Goal: Information Seeking & Learning: Learn about a topic

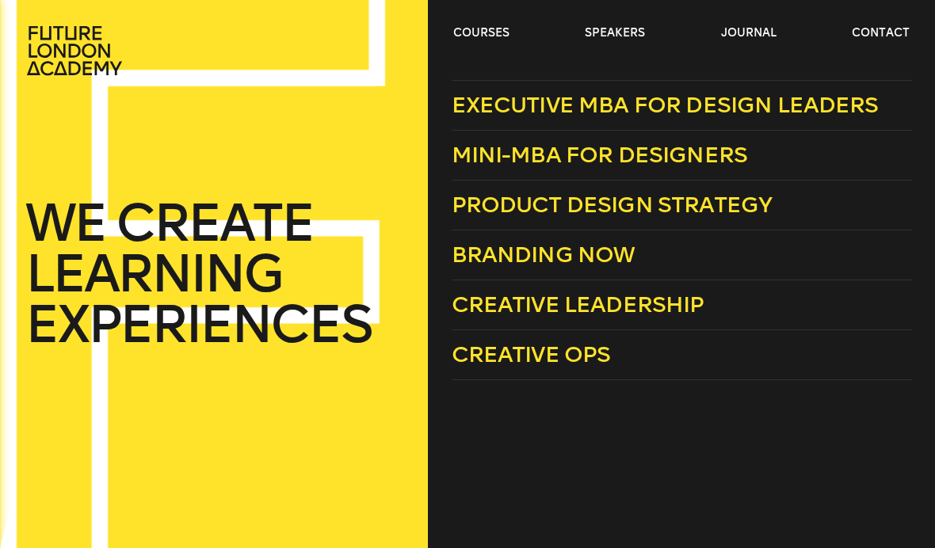
click at [696, 160] on span "Mini-MBA for Designers" at bounding box center [600, 155] width 296 height 26
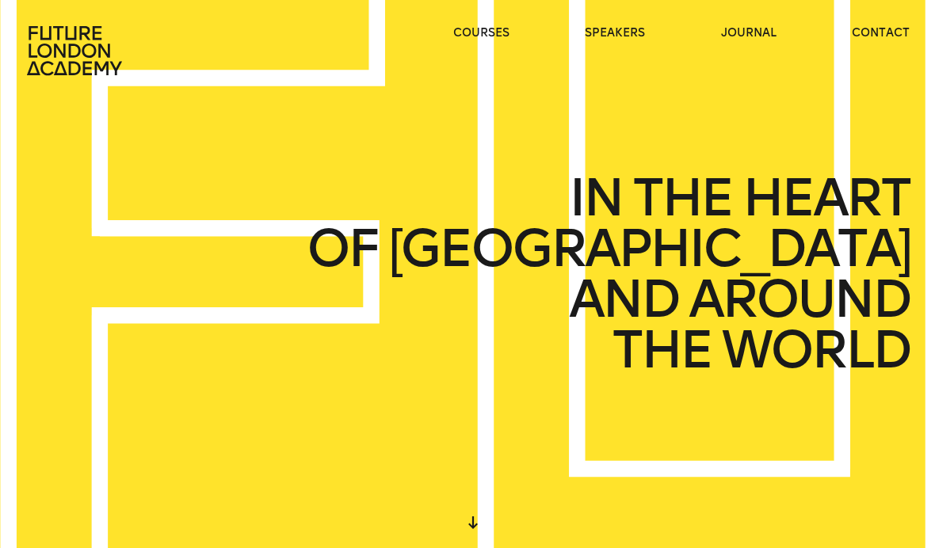
click at [494, 20] on header "courses speakers journal contact" at bounding box center [467, 38] width 935 height 76
click at [490, 20] on header "courses speakers journal contact" at bounding box center [467, 38] width 935 height 76
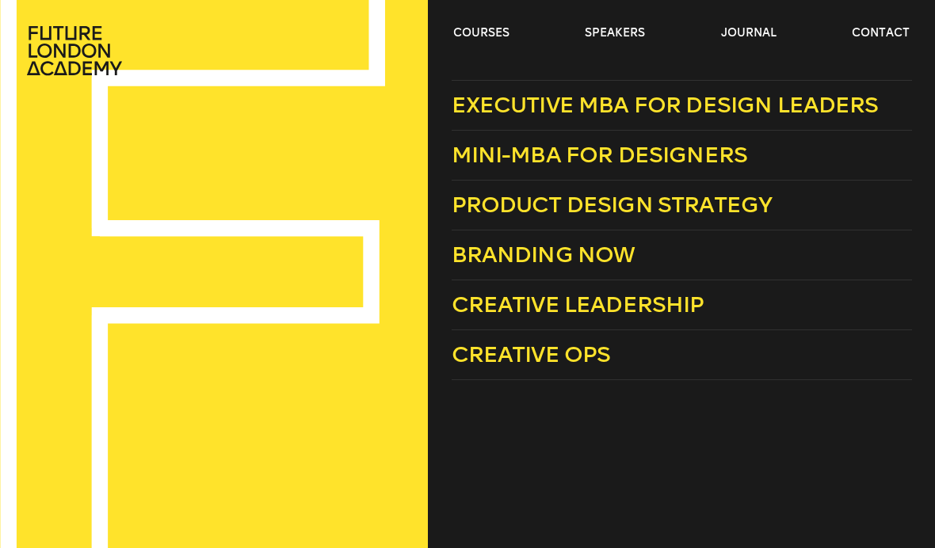
click at [797, 112] on span "Executive MBA for Design Leaders" at bounding box center [665, 105] width 427 height 26
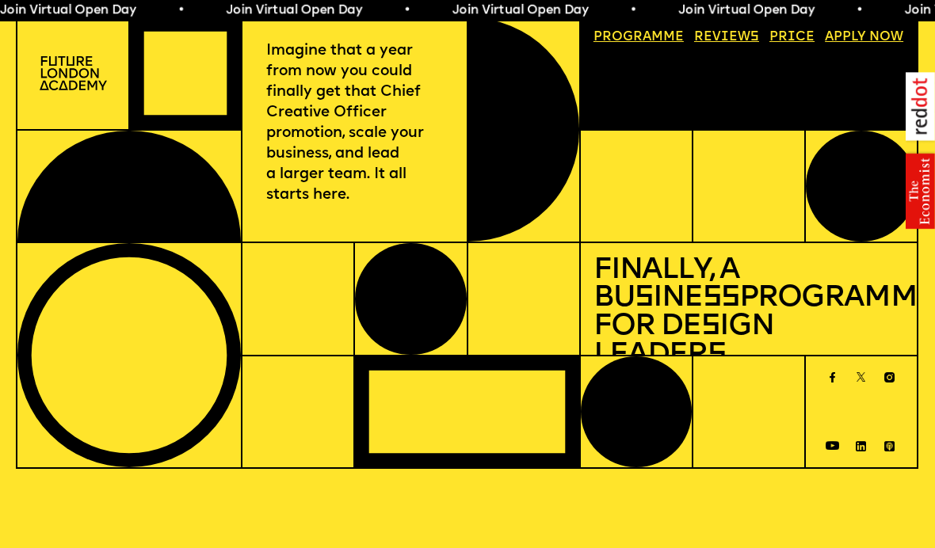
click at [926, 105] on img at bounding box center [919, 150] width 29 height 157
click at [924, 101] on img at bounding box center [919, 150] width 29 height 157
click at [924, 193] on img at bounding box center [919, 150] width 29 height 157
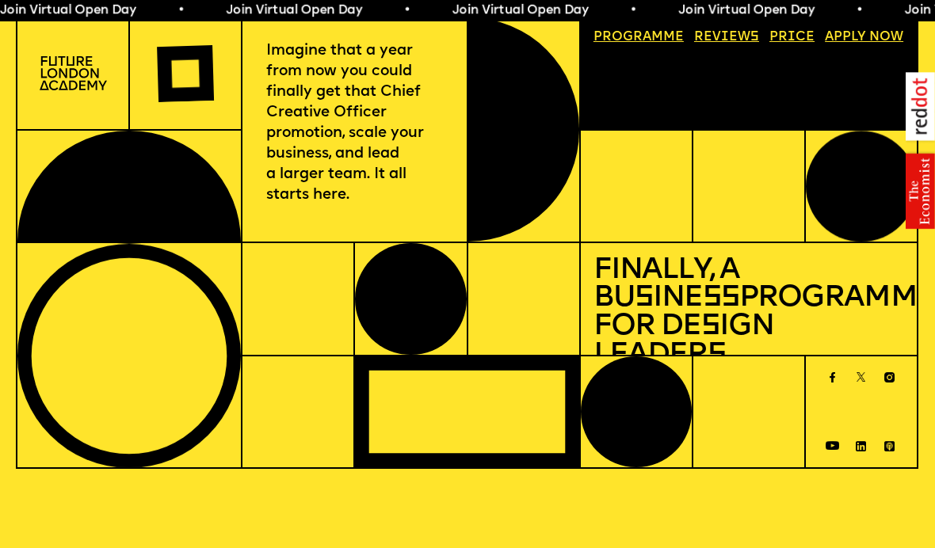
click at [821, 396] on div at bounding box center [861, 411] width 111 height 111
